Goal: Information Seeking & Learning: Compare options

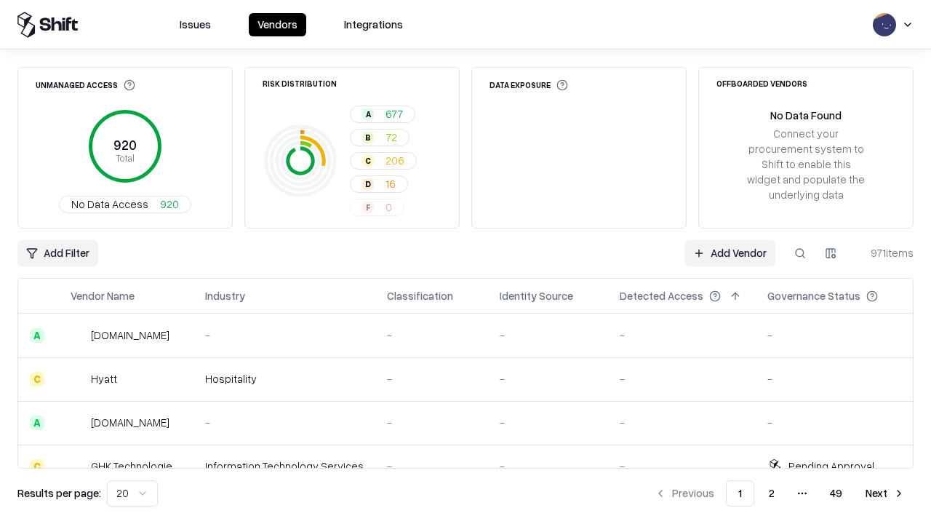
click at [465, 262] on div "Add Filter Add Vendor 971 items" at bounding box center [465, 253] width 896 height 26
click at [57, 253] on html "Issues Vendors Integrations Unmanaged Access 920 Total No Data Access 920 Risk …" at bounding box center [465, 262] width 931 height 524
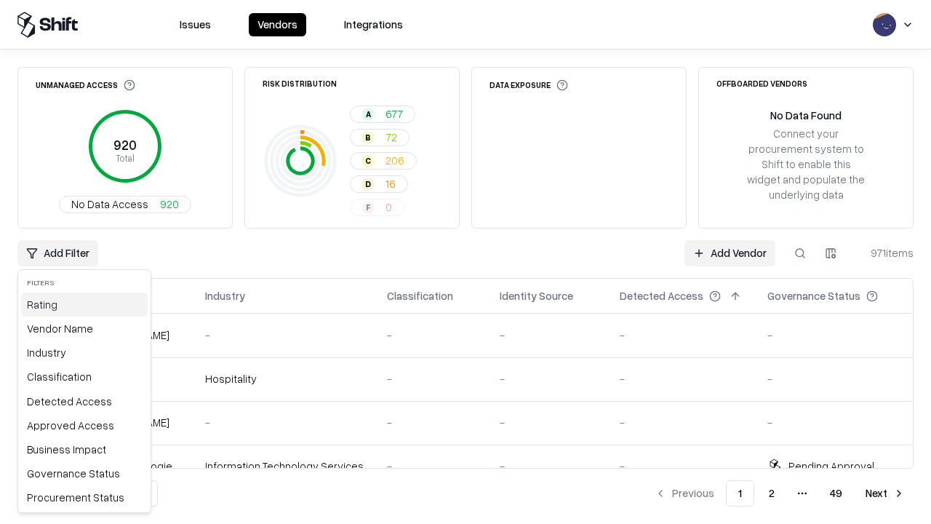
click at [84, 304] on div "Rating" at bounding box center [84, 304] width 127 height 24
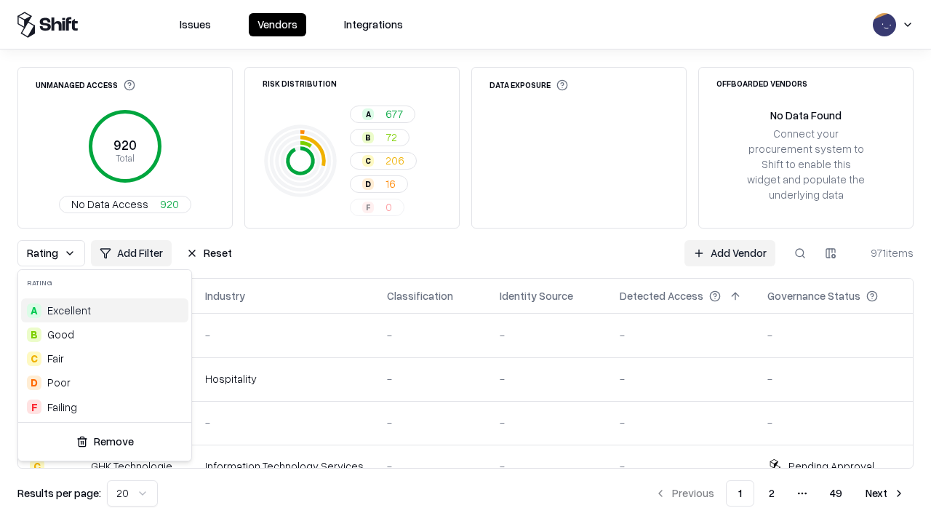
click at [465, 262] on html "Issues Vendors Integrations Unmanaged Access 920 Total No Data Access 920 Risk …" at bounding box center [465, 262] width 931 height 524
click at [465, 262] on div "Rating Add Filter Reset Add Vendor 971 items" at bounding box center [465, 253] width 896 height 26
click at [209, 253] on button "Reset" at bounding box center [208, 253] width 63 height 26
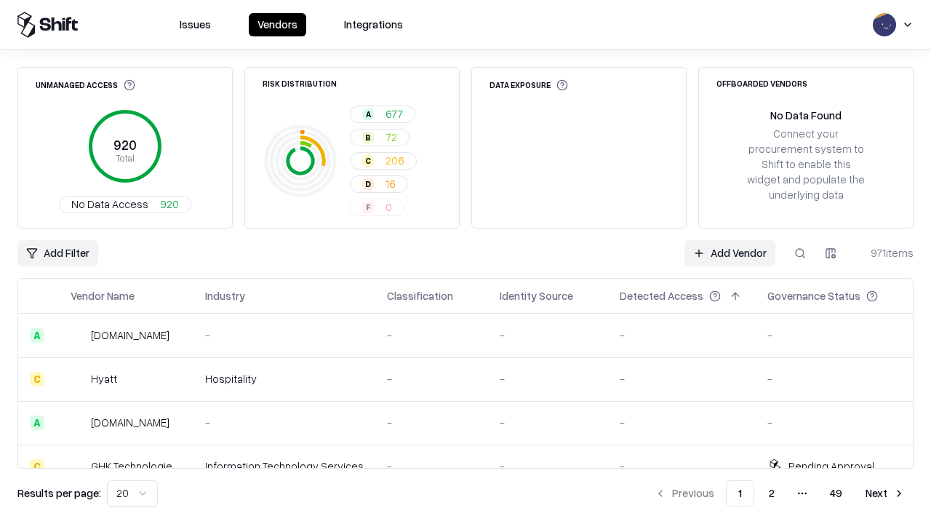
click at [465, 262] on div "Add Filter Add Vendor 971 items" at bounding box center [465, 253] width 896 height 26
click at [57, 253] on html "Issues Vendors Integrations Unmanaged Access 920 Total No Data Access 920 Risk …" at bounding box center [465, 262] width 931 height 524
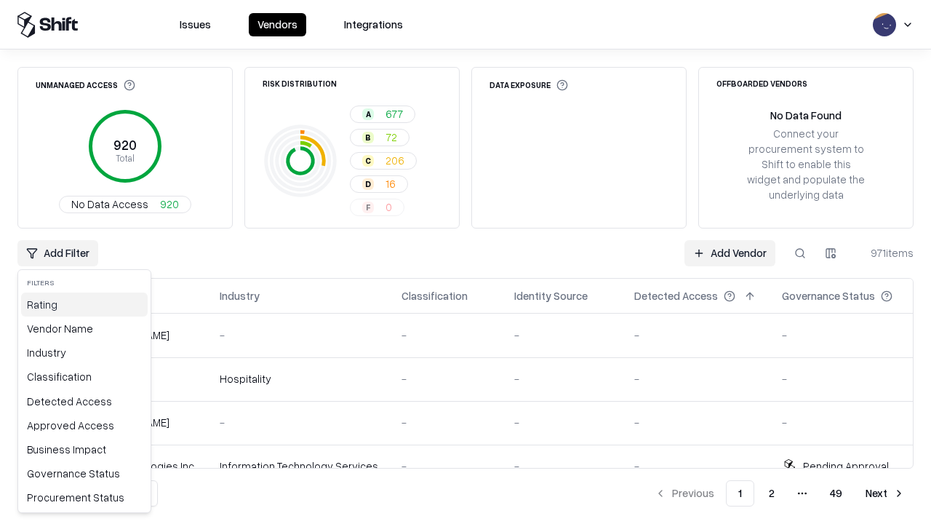
click at [84, 304] on div "Rating" at bounding box center [84, 304] width 127 height 24
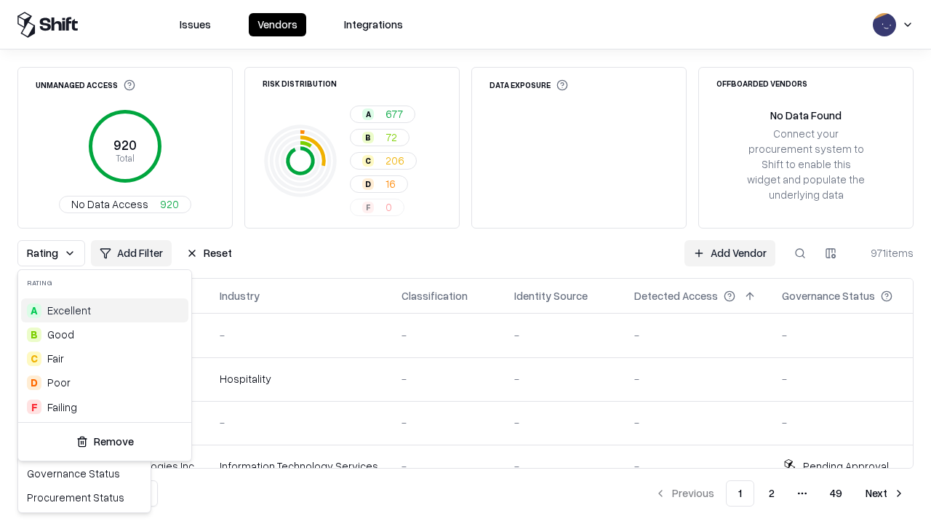
click at [105, 358] on div "C Fair" at bounding box center [104, 358] width 167 height 24
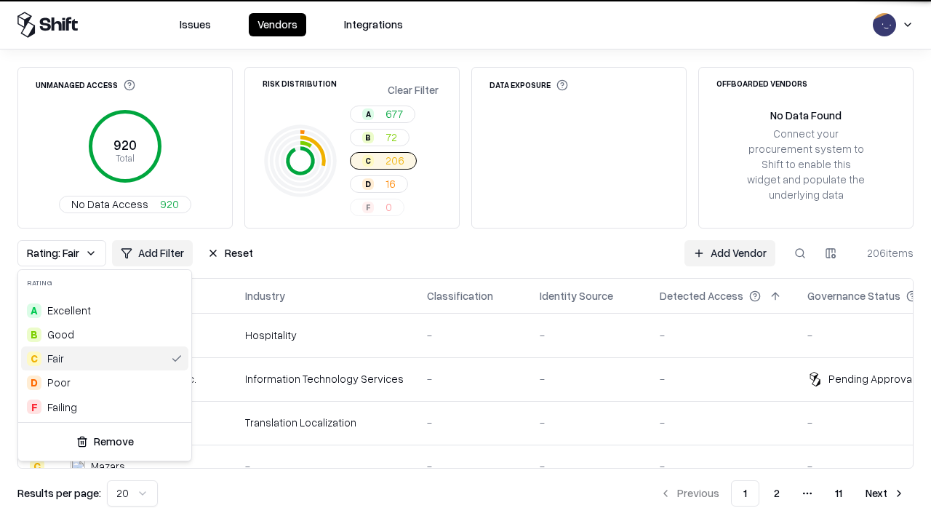
click at [465, 262] on html "Issues Vendors Integrations Unmanaged Access 920 Total No Data Access 920 Risk …" at bounding box center [465, 262] width 931 height 524
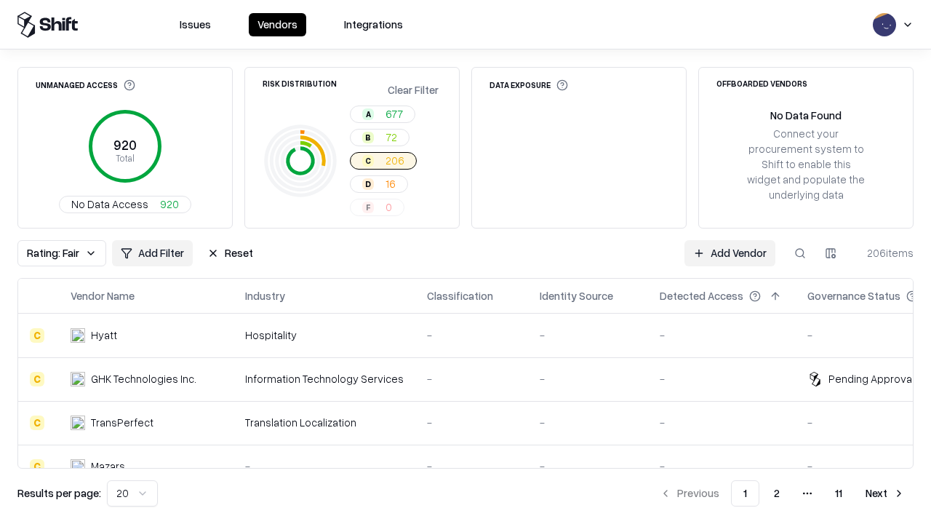
click at [465, 262] on div "Rating: Fair Add Filter Reset Add Vendor 206 items" at bounding box center [465, 253] width 896 height 26
click at [230, 253] on button "Reset" at bounding box center [230, 253] width 63 height 26
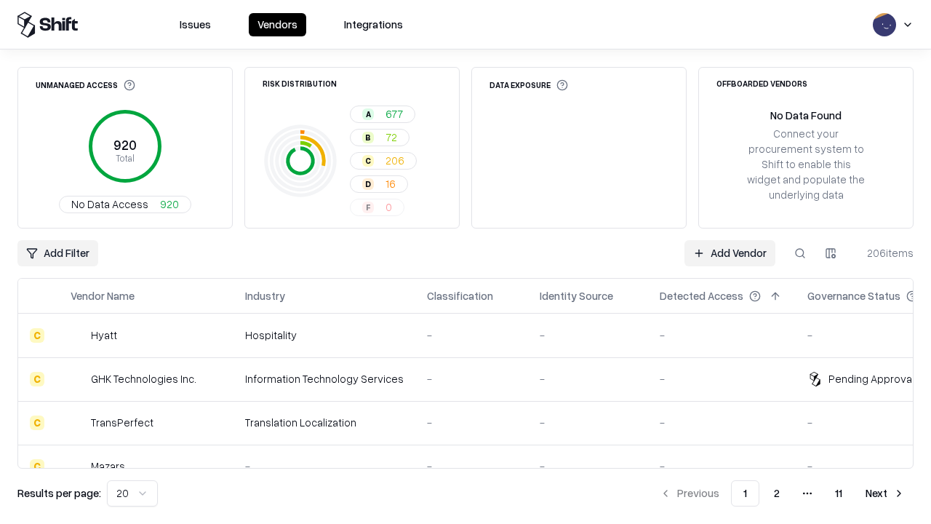
click at [465, 262] on div "Add Filter Add Vendor 206 items" at bounding box center [465, 253] width 896 height 26
click at [57, 253] on html "Issues Vendors Integrations Unmanaged Access 920 Total No Data Access 920 Risk …" at bounding box center [465, 262] width 931 height 524
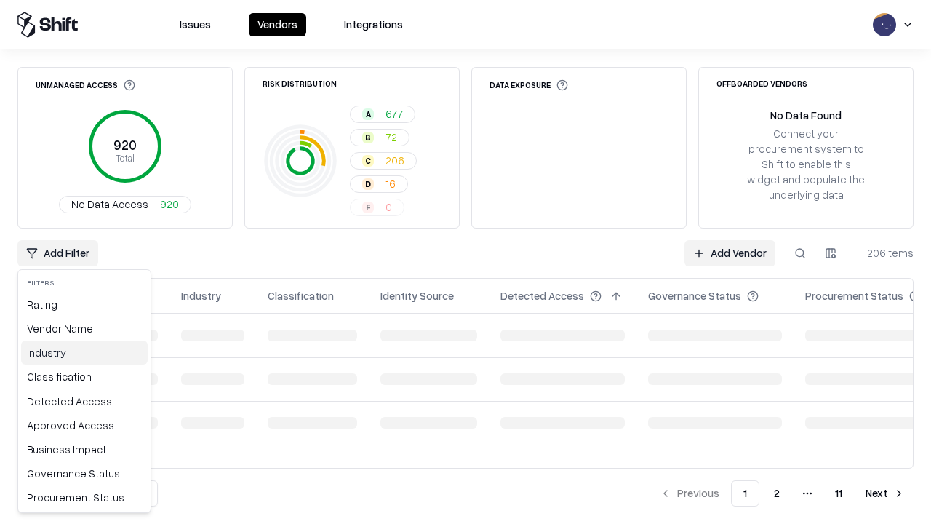
click at [84, 352] on div "Industry" at bounding box center [84, 352] width 127 height 24
